Goal: Information Seeking & Learning: Find specific fact

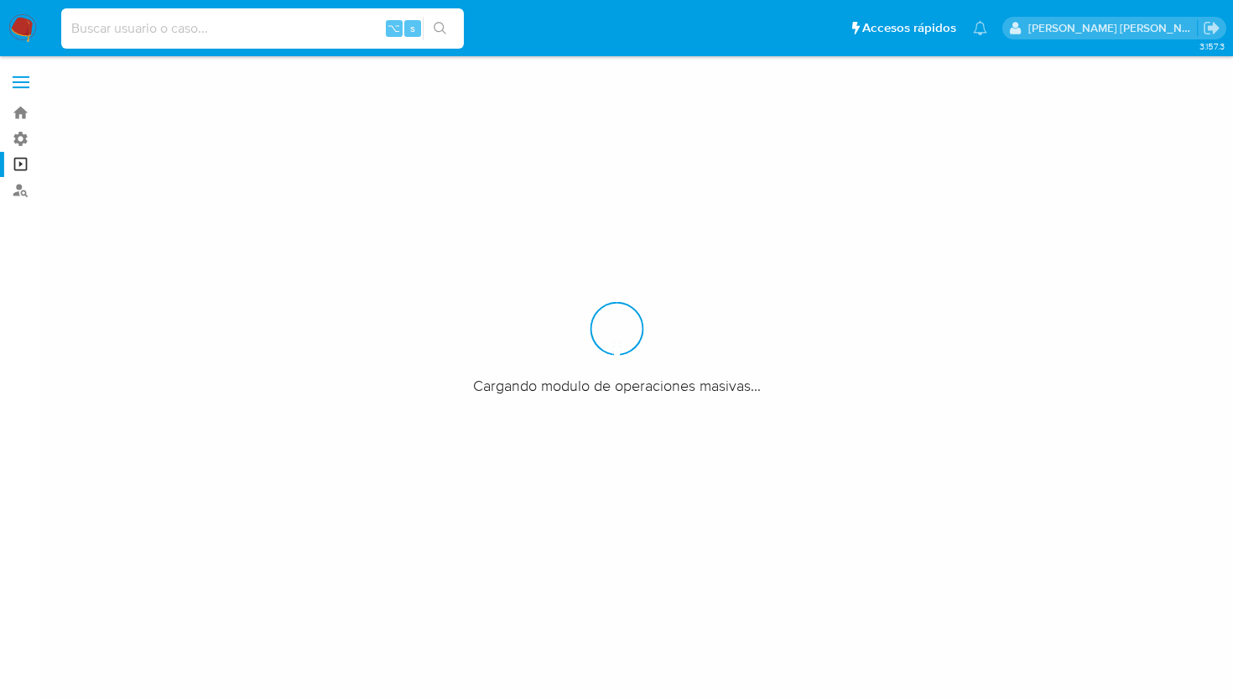
click at [299, 23] on input at bounding box center [262, 29] width 403 height 22
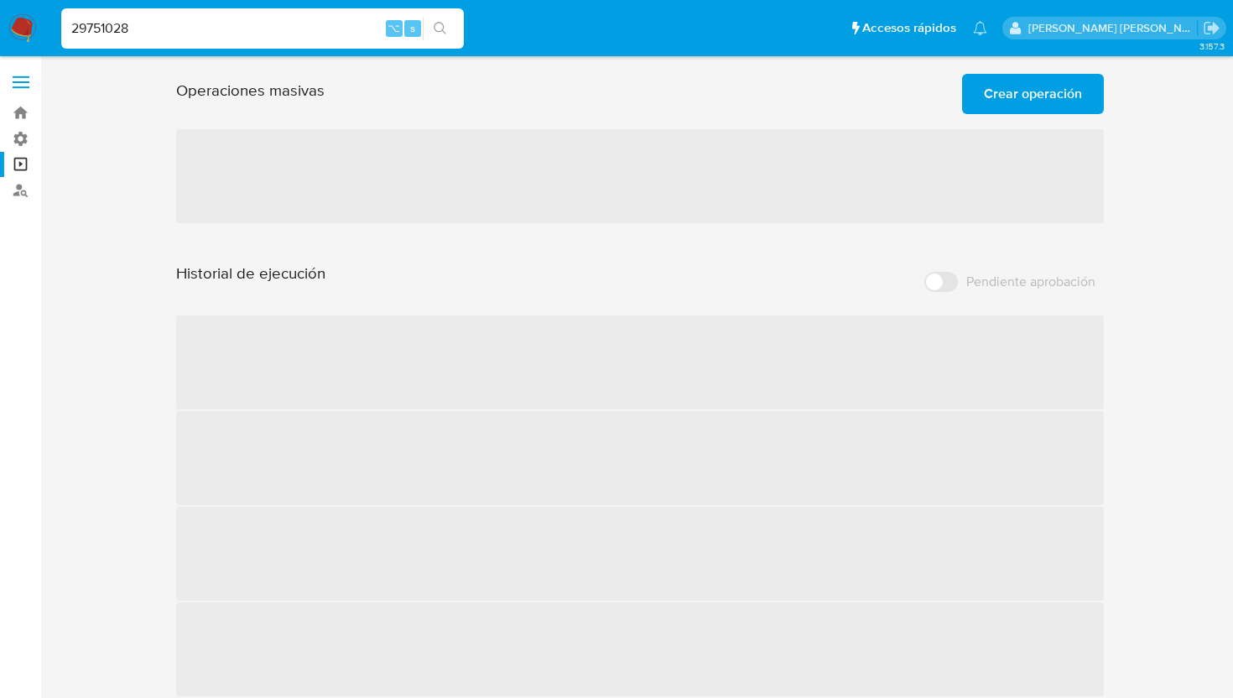
type input "29751028"
click at [440, 30] on icon "search-icon" at bounding box center [440, 28] width 13 height 13
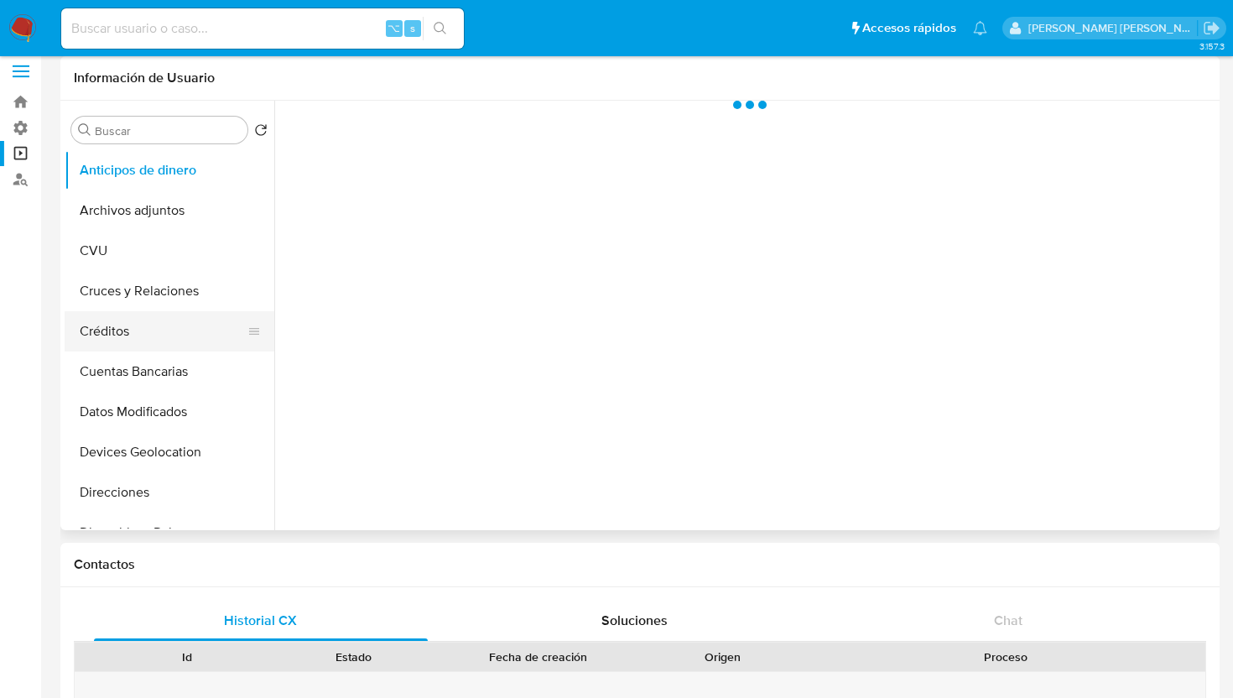
scroll to position [18, 0]
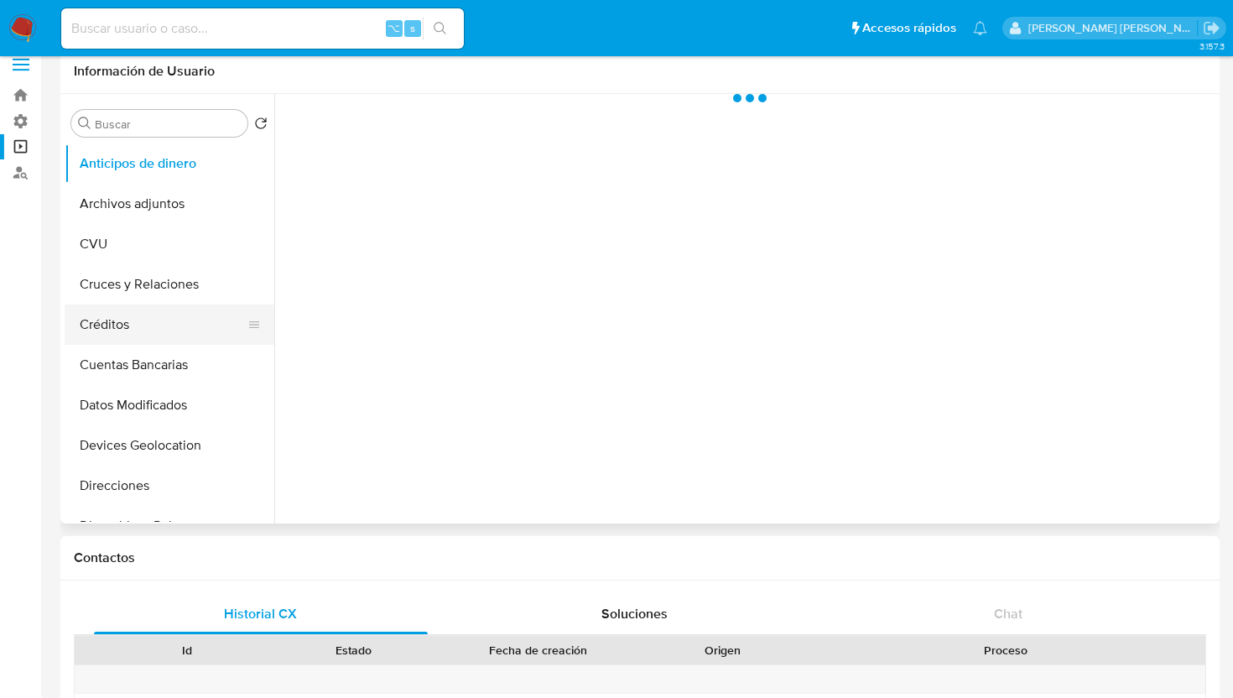
select select "10"
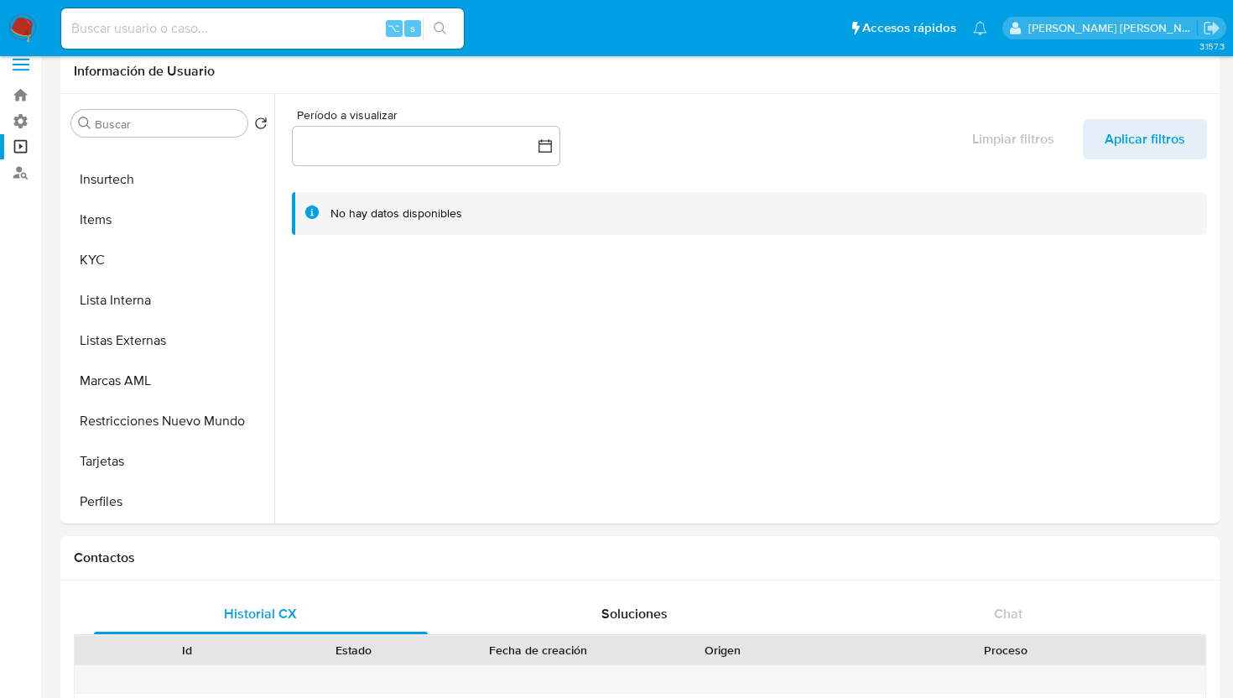
scroll to position [0, 0]
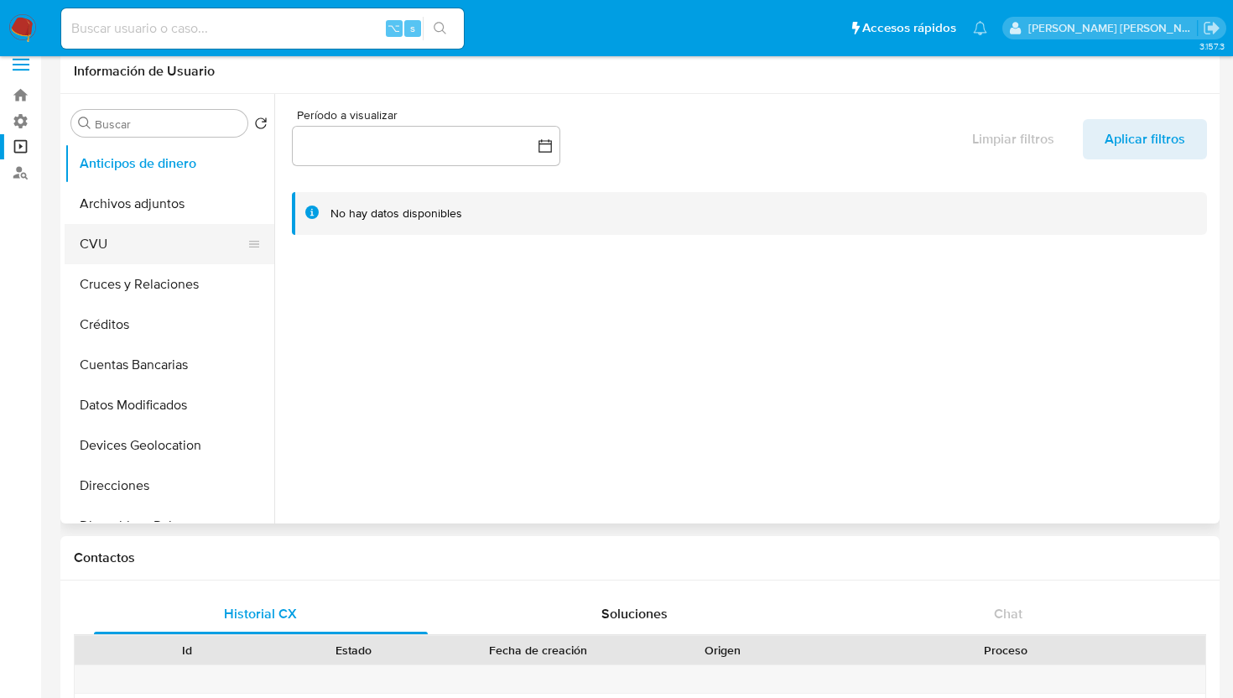
click at [96, 247] on button "CVU" at bounding box center [163, 244] width 196 height 40
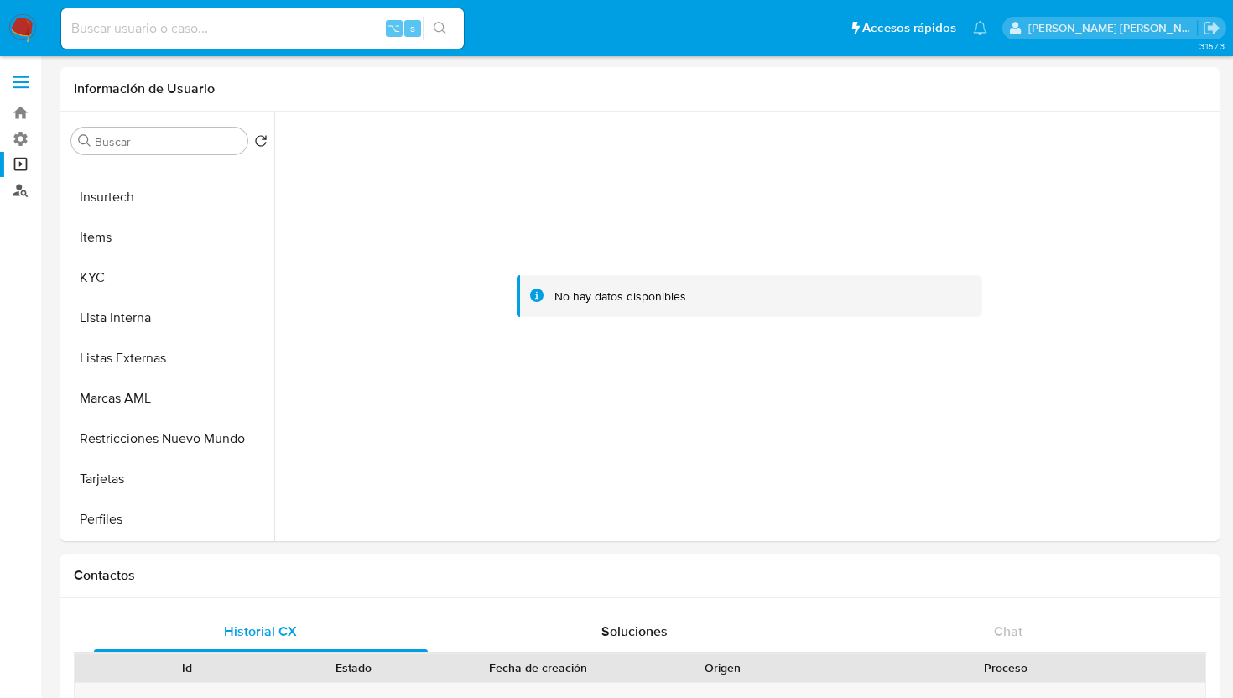
click at [23, 190] on link "Buscador de personas" at bounding box center [100, 190] width 200 height 26
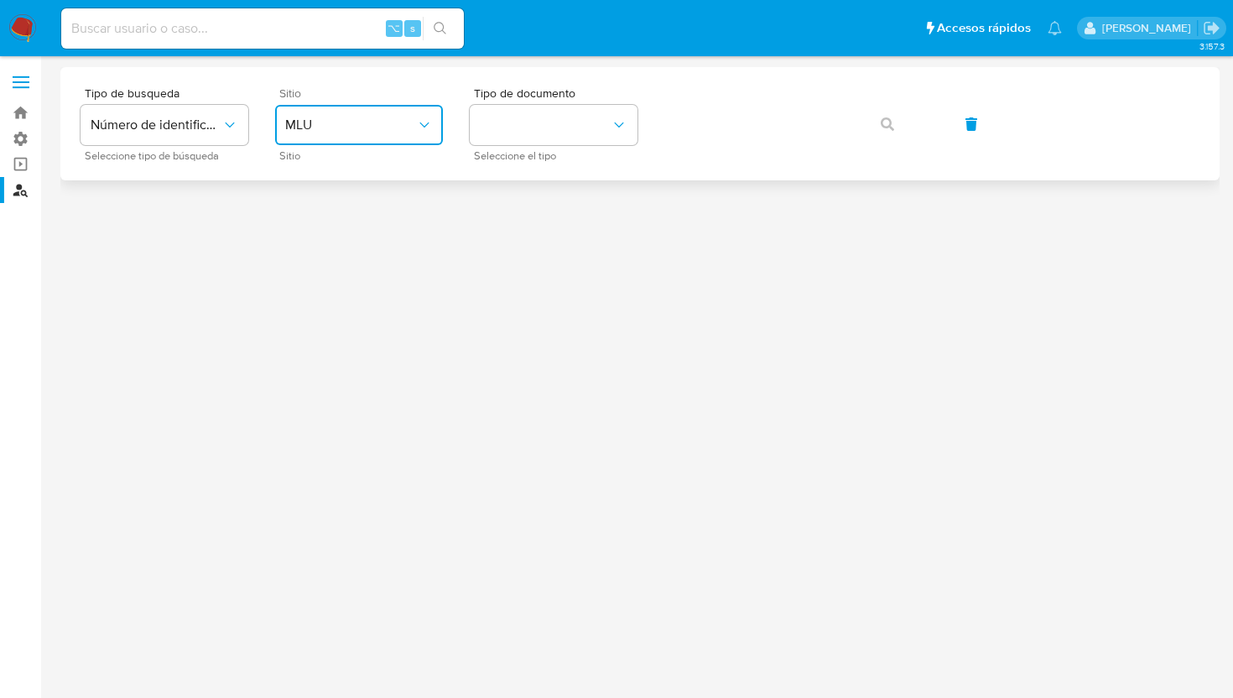
click at [418, 127] on icon "site_id" at bounding box center [424, 125] width 17 height 17
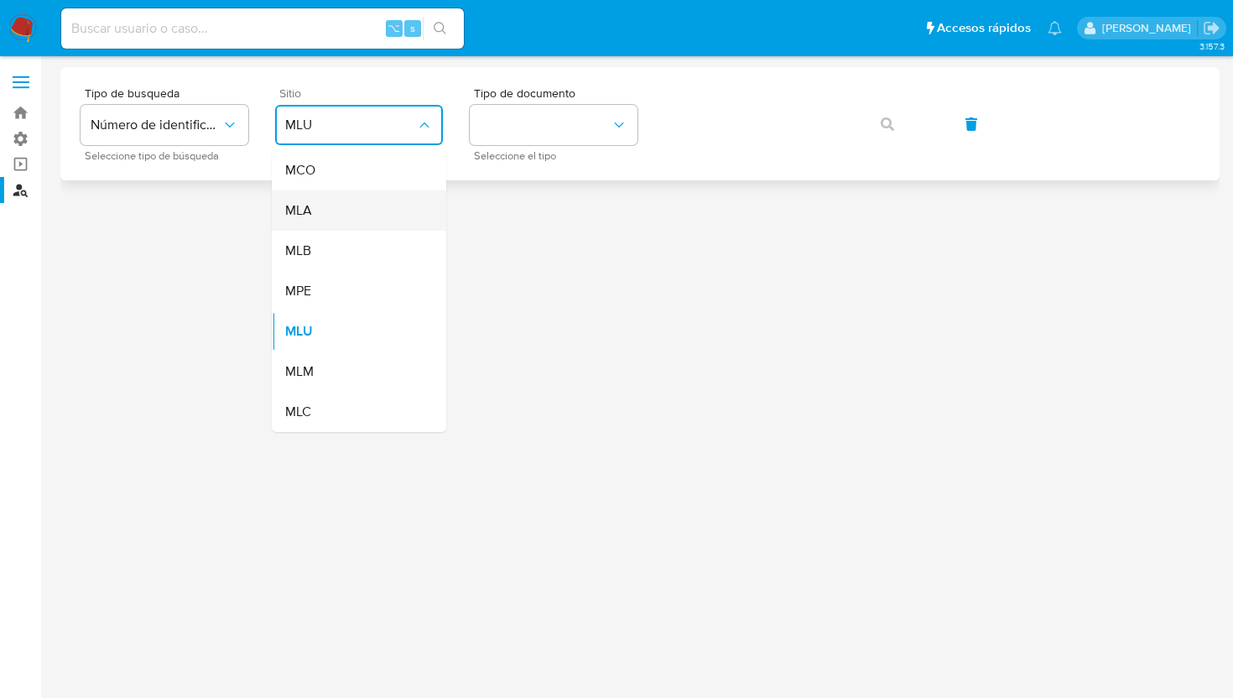
click at [353, 221] on div "MLA" at bounding box center [354, 210] width 138 height 40
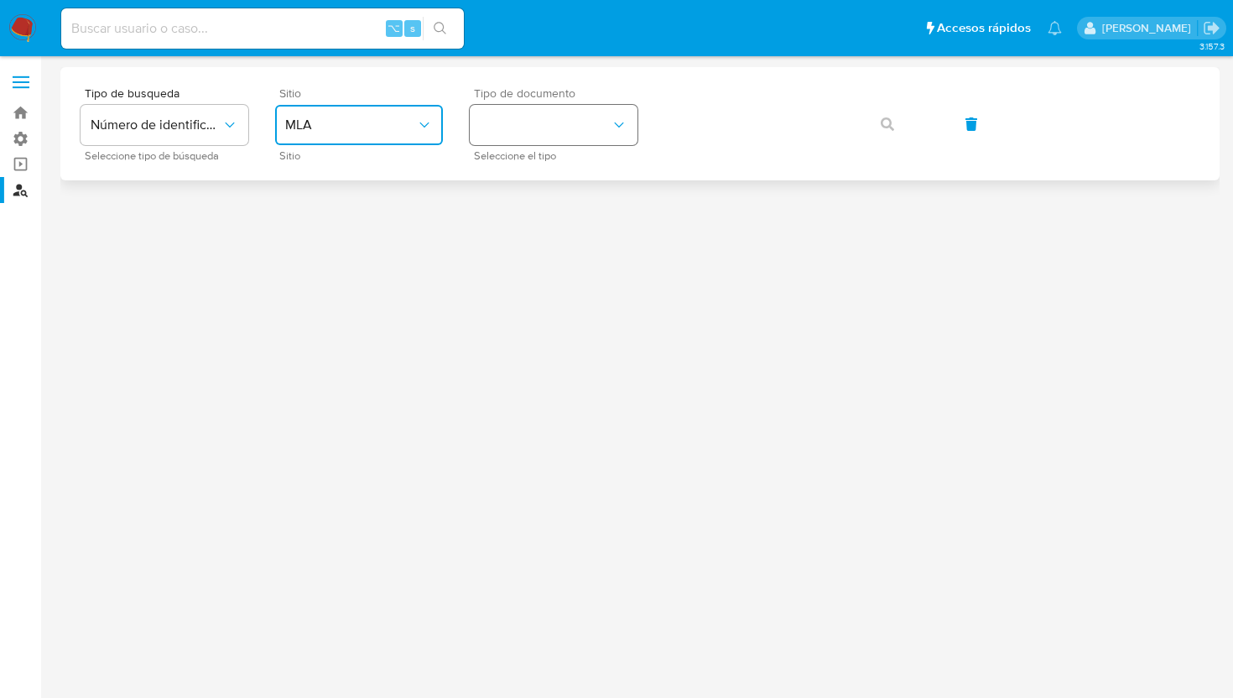
click at [621, 135] on button "identificationType" at bounding box center [554, 125] width 168 height 40
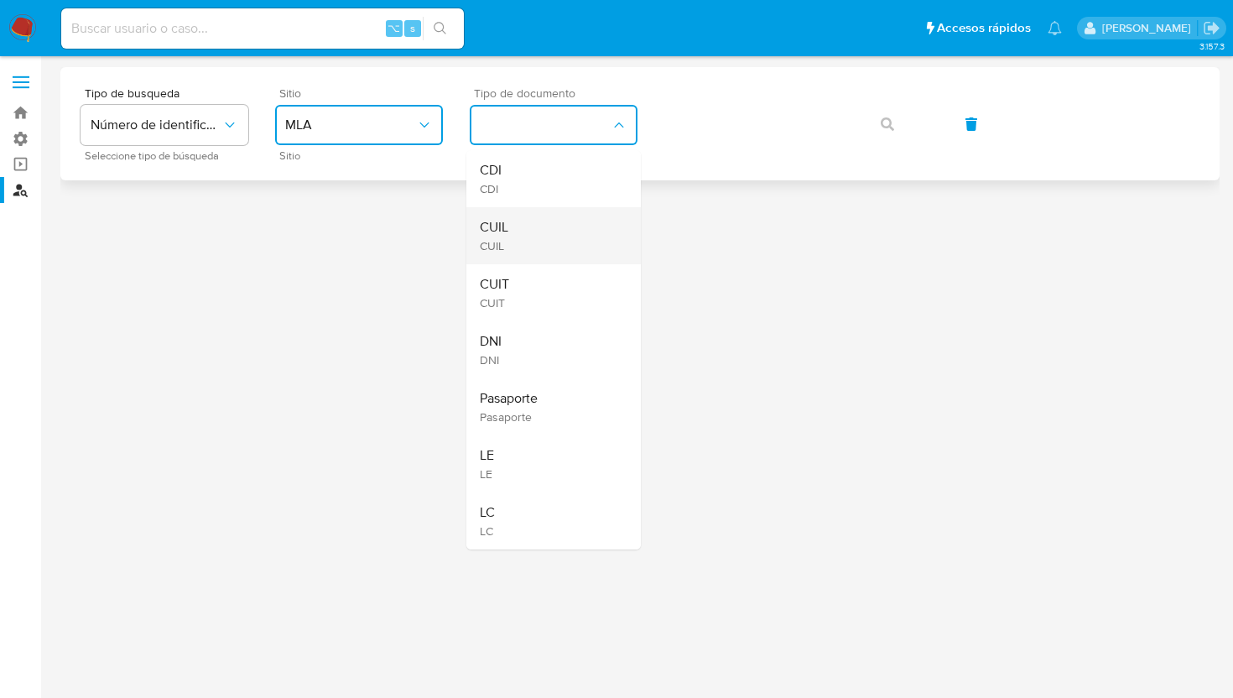
click at [574, 231] on div "CUIL CUIL" at bounding box center [549, 235] width 138 height 57
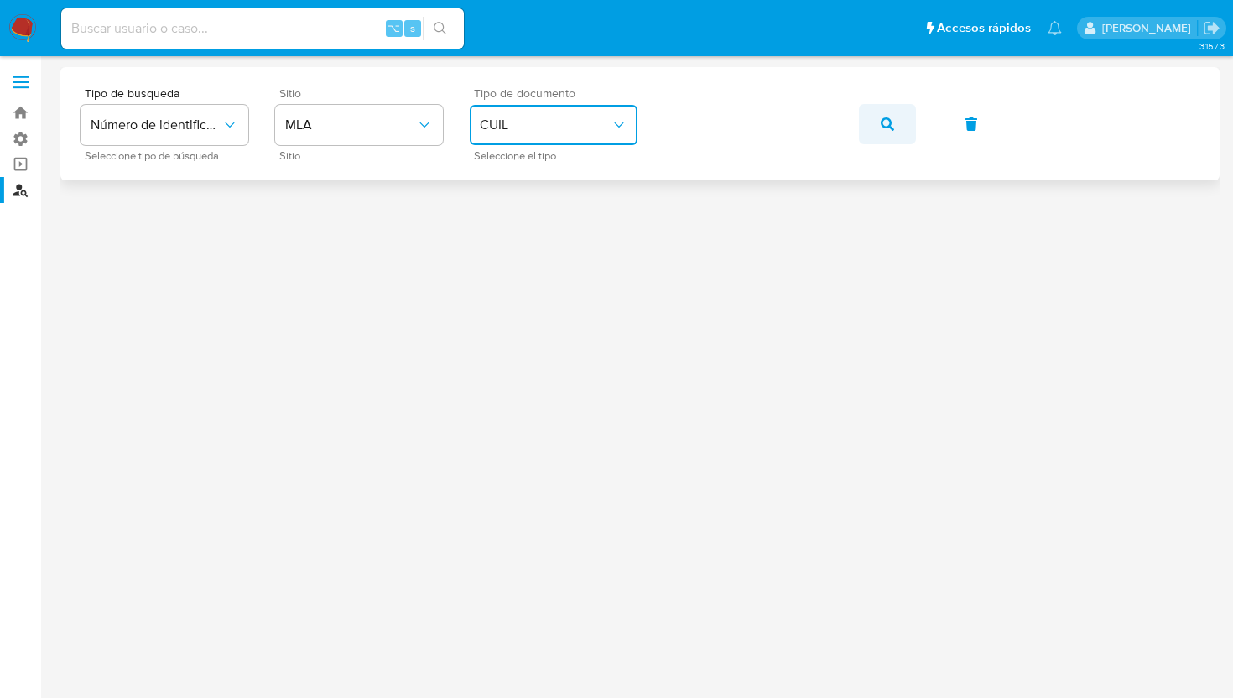
click at [881, 120] on icon "button" at bounding box center [887, 123] width 13 height 13
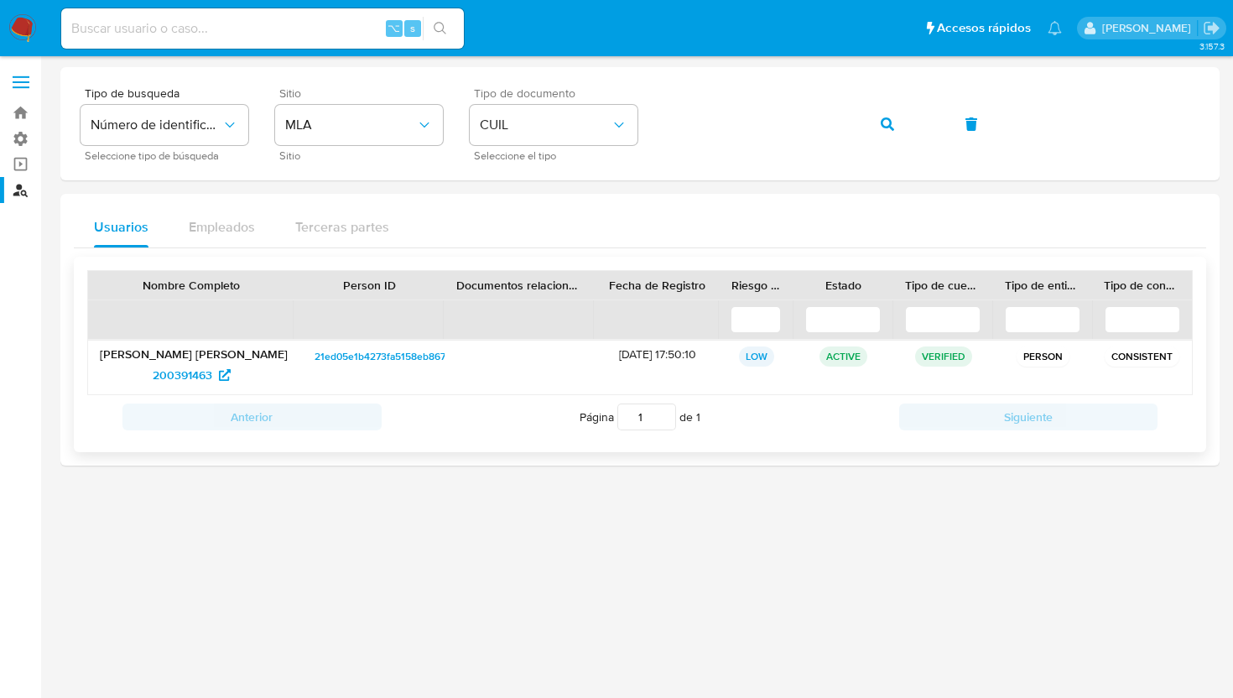
click at [378, 361] on span "21ed05e1b4273fa5158eb867fb90e84a" at bounding box center [401, 356] width 174 height 20
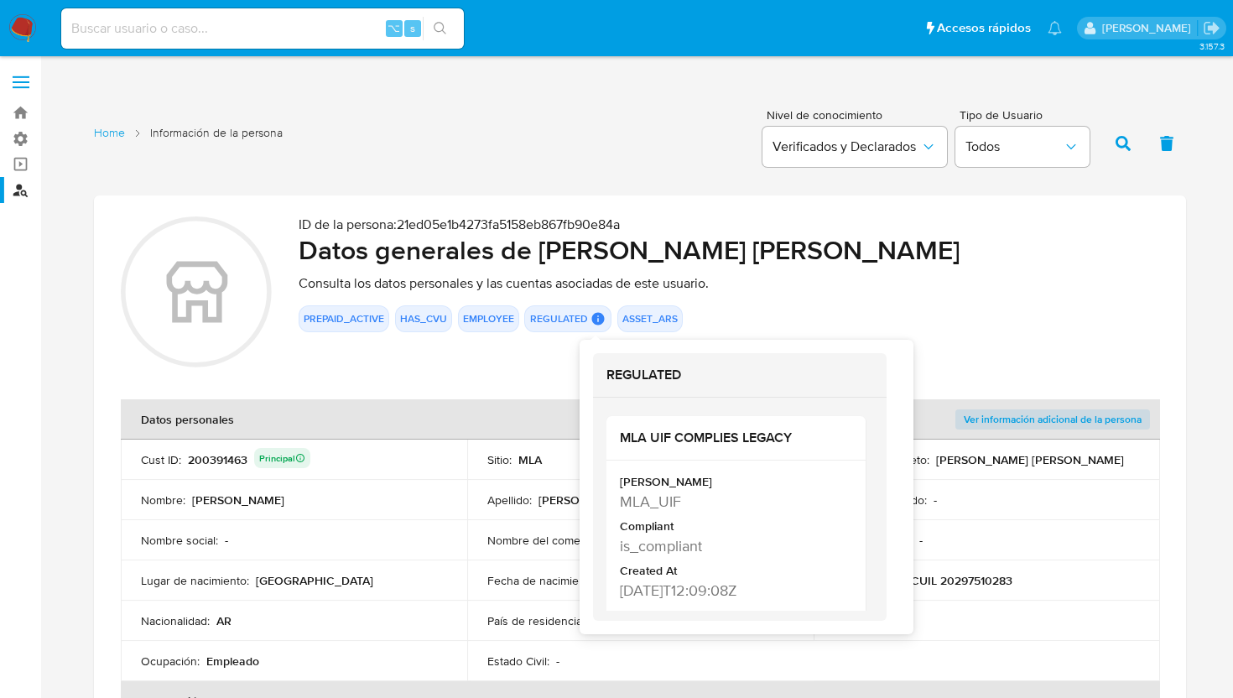
click at [595, 317] on icon at bounding box center [598, 319] width 13 height 13
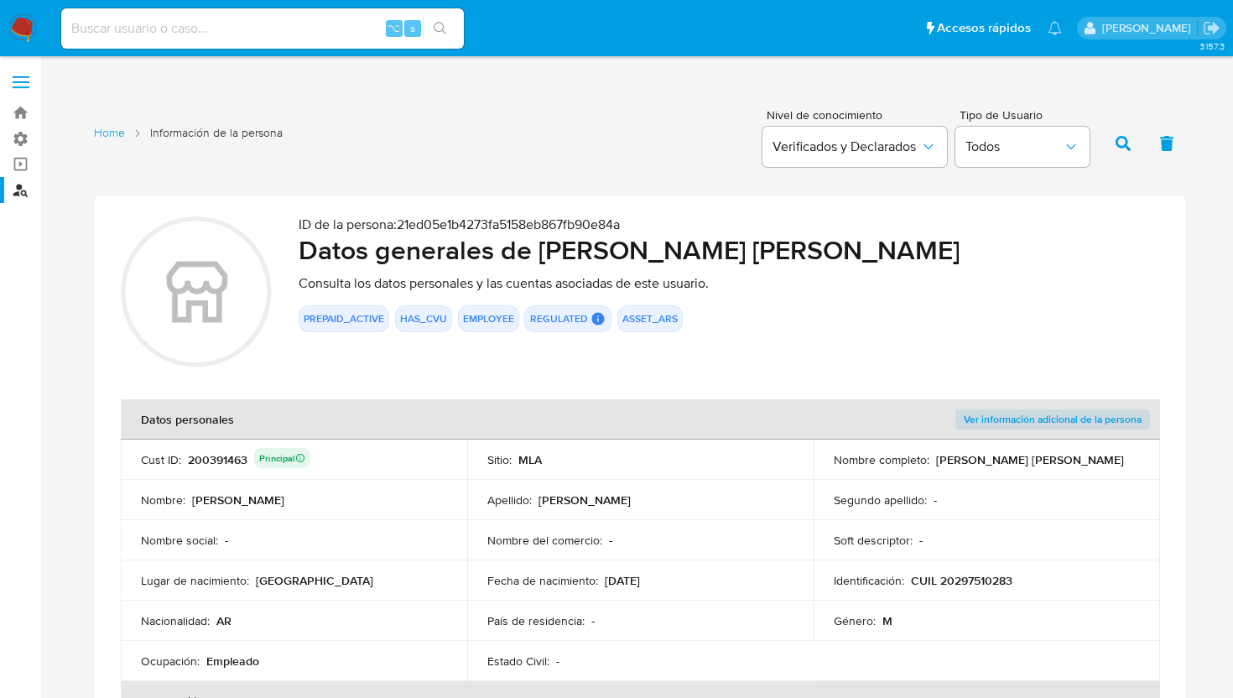
click at [912, 335] on div "ID de la persona : 21ed05e1b4273fa5158eb867fb90e84a Datos generales de Ariel Ad…" at bounding box center [729, 294] width 860 height 156
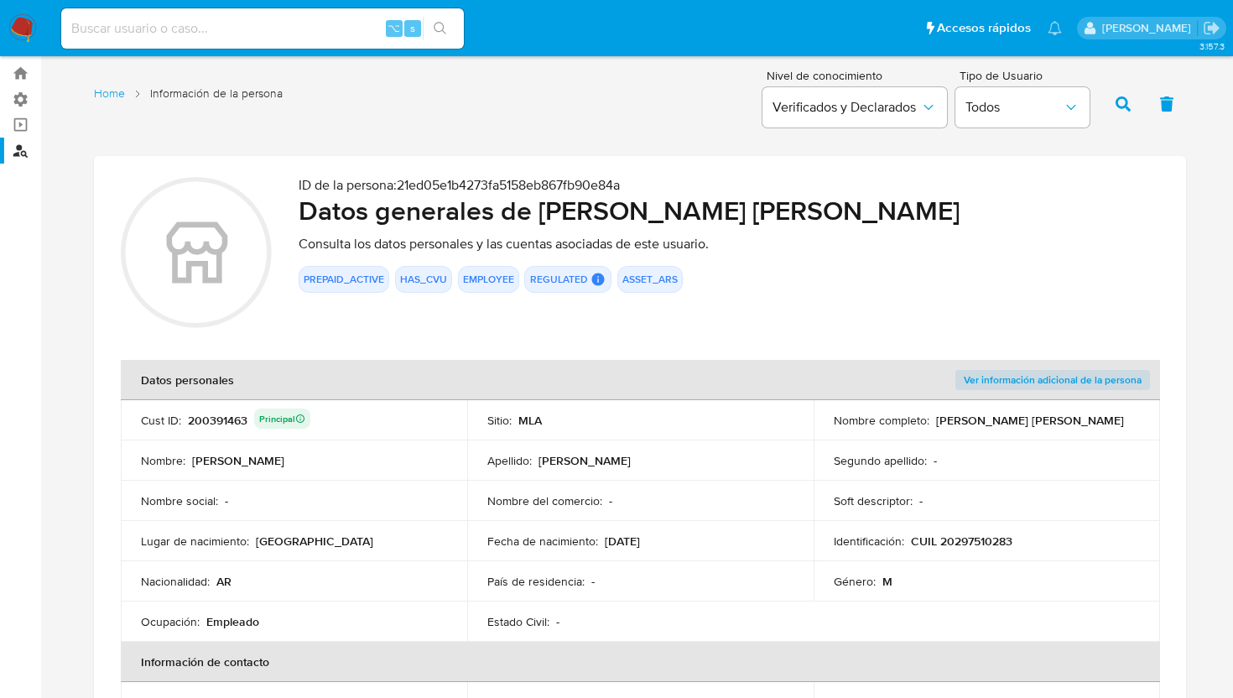
scroll to position [644, 0]
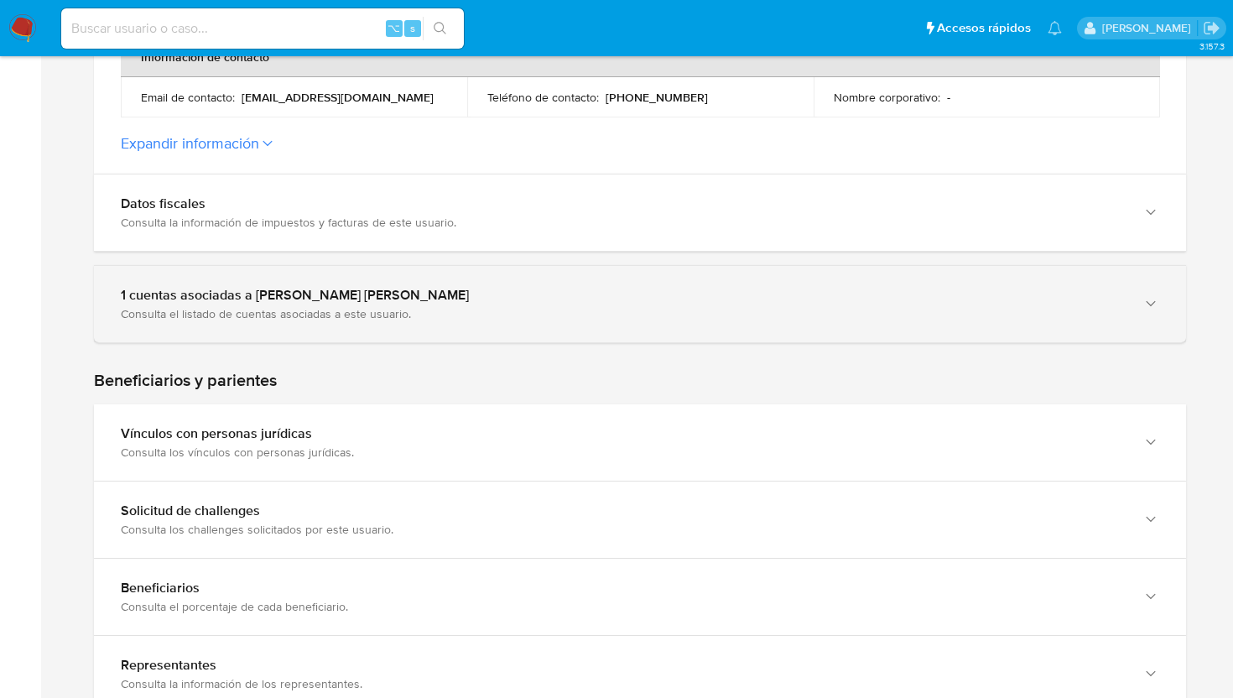
click at [448, 315] on div "Consulta el listado de cuentas asociadas a este usuario." at bounding box center [623, 313] width 1005 height 15
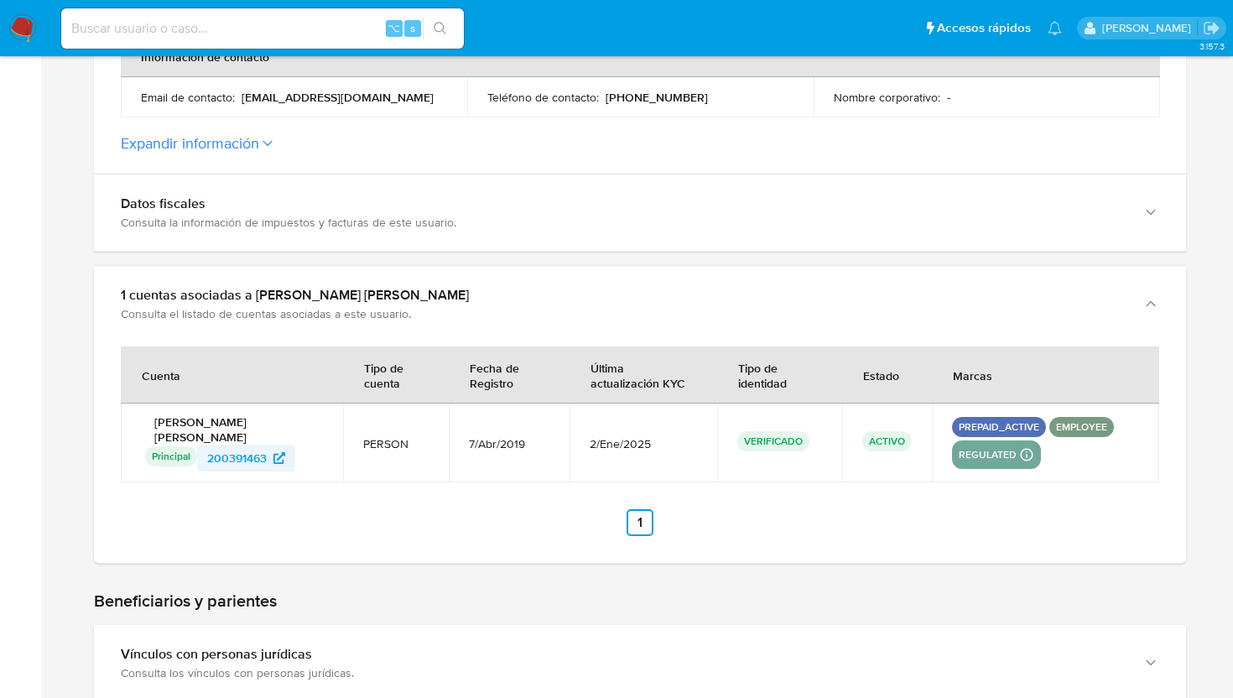
click at [258, 457] on span "200391463" at bounding box center [237, 457] width 60 height 27
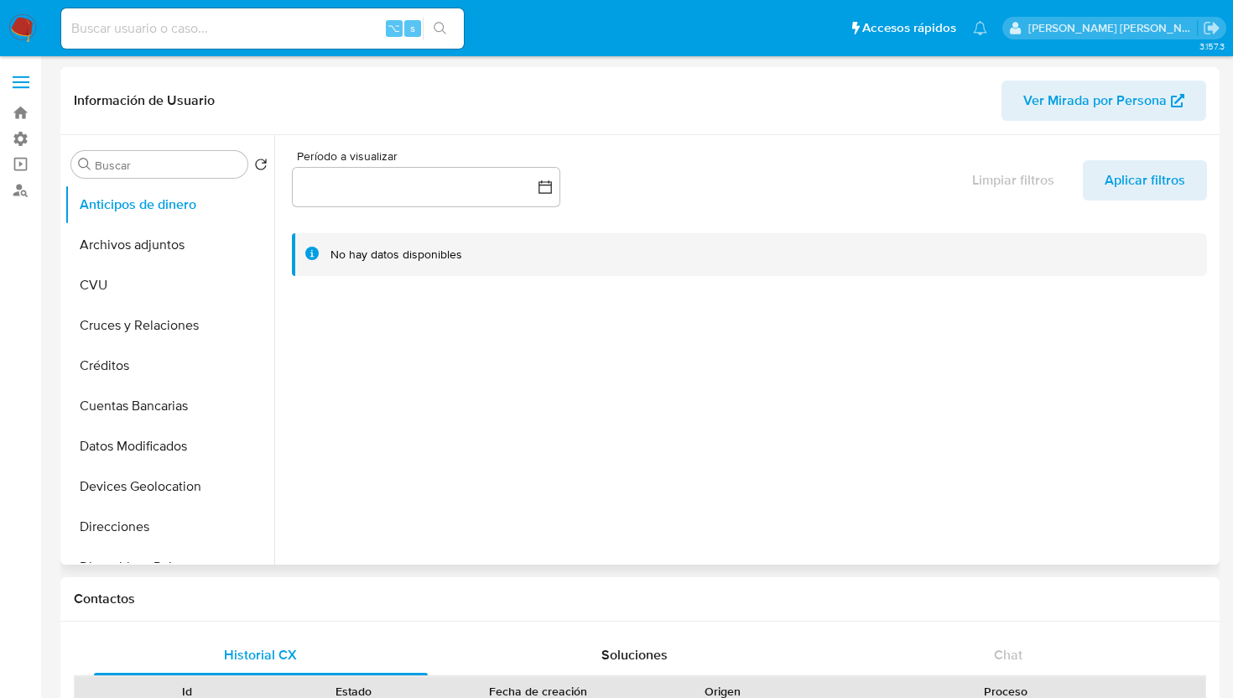
select select "10"
click at [159, 499] on button "Devices Geolocation" at bounding box center [163, 486] width 196 height 40
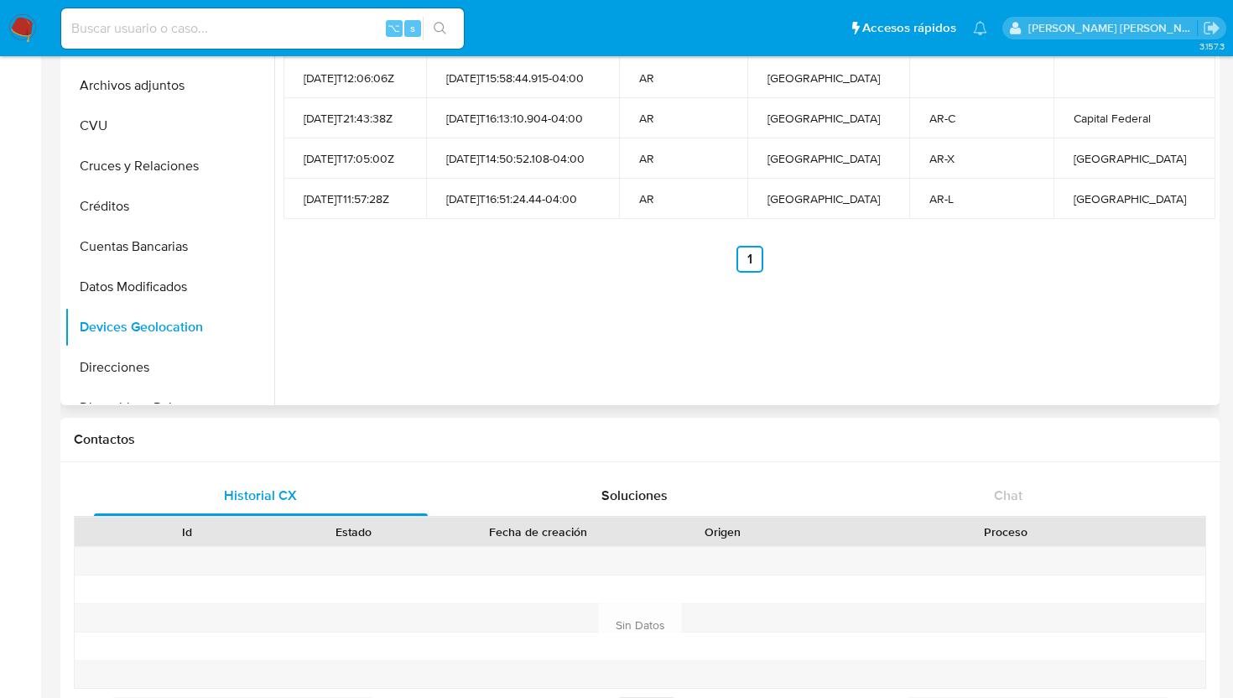
scroll to position [185, 0]
